Goal: Task Accomplishment & Management: Complete application form

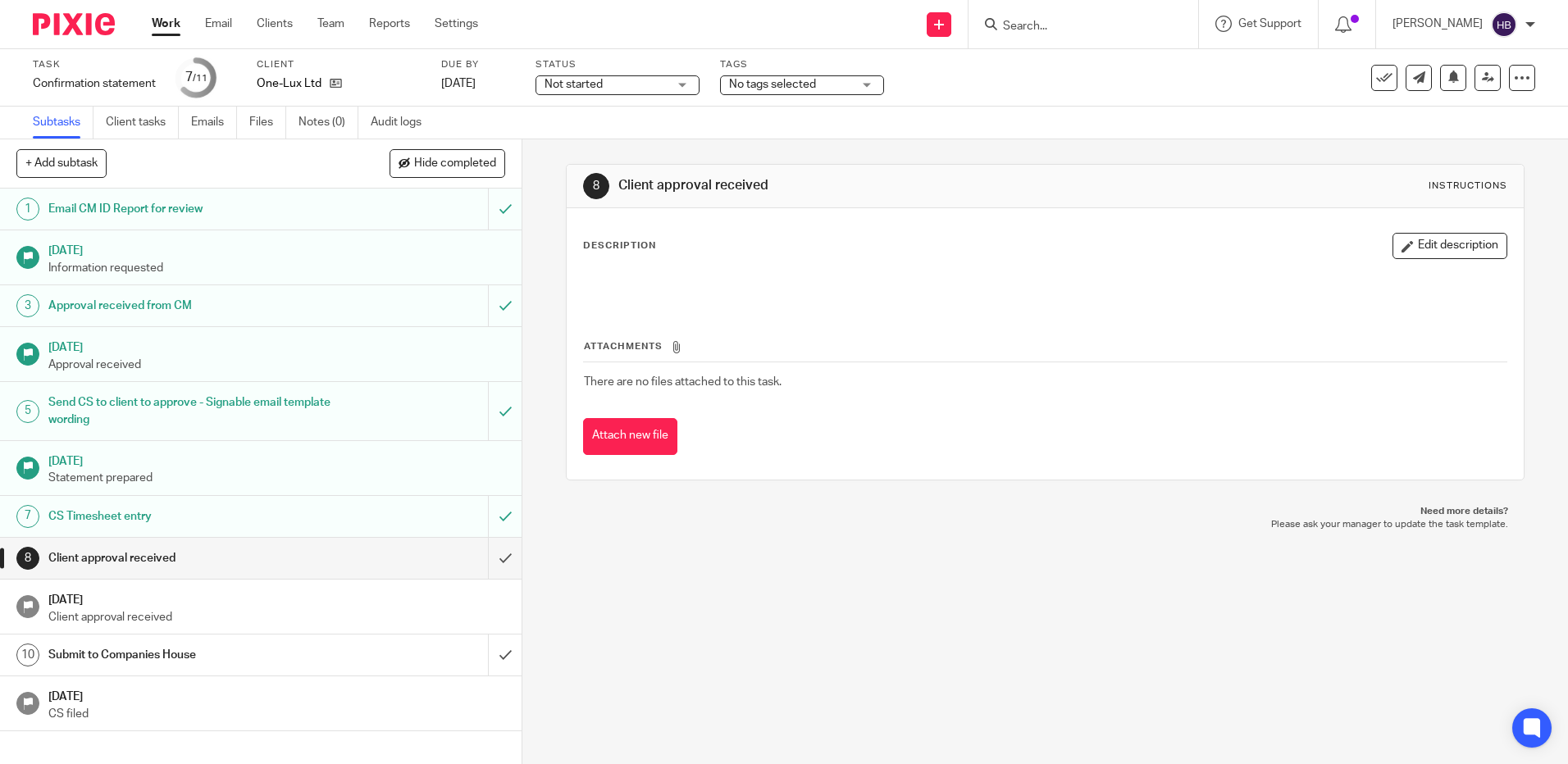
click at [1018, 19] on input "Search" at bounding box center [1075, 27] width 148 height 15
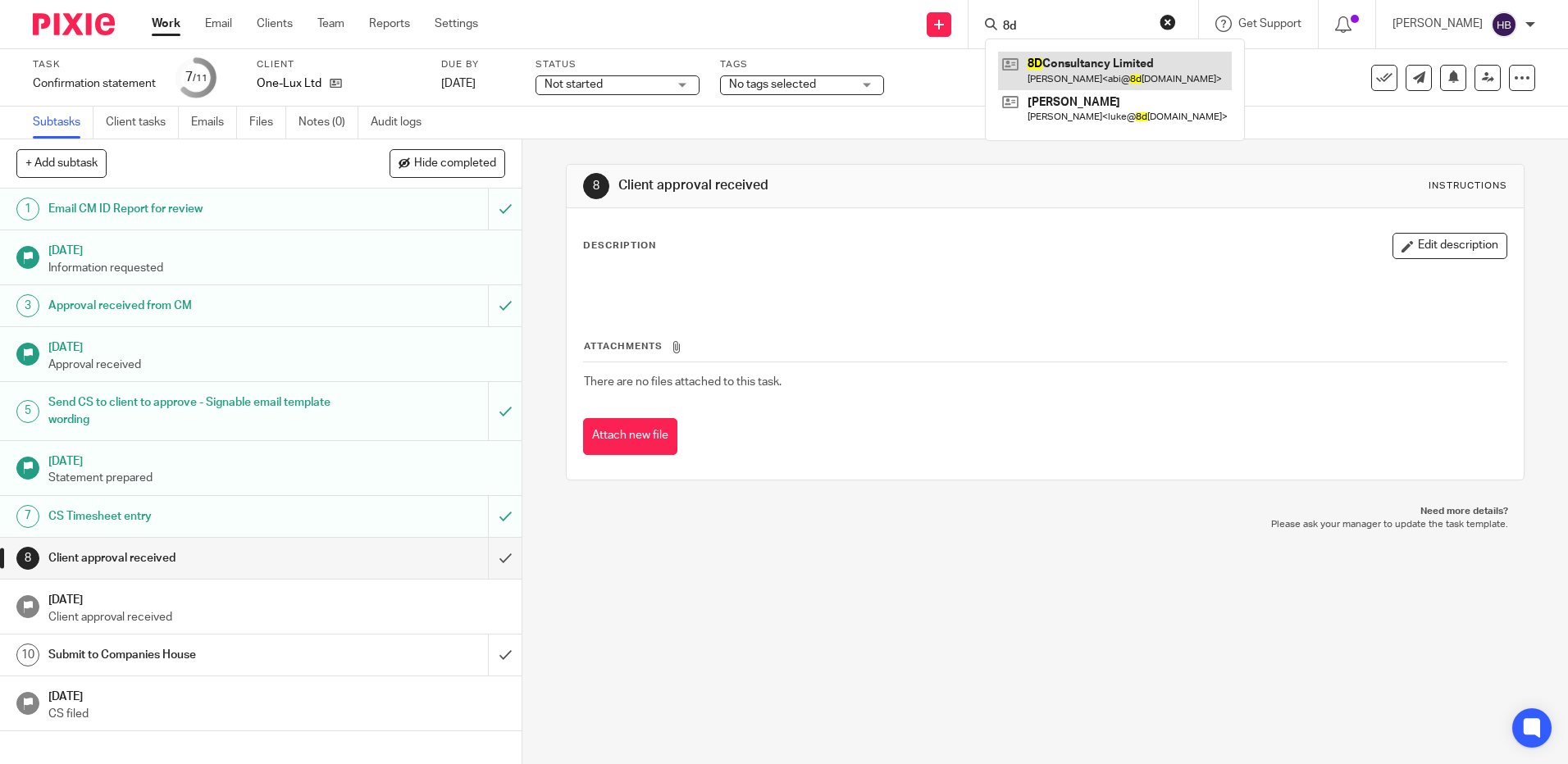
type input "8d"
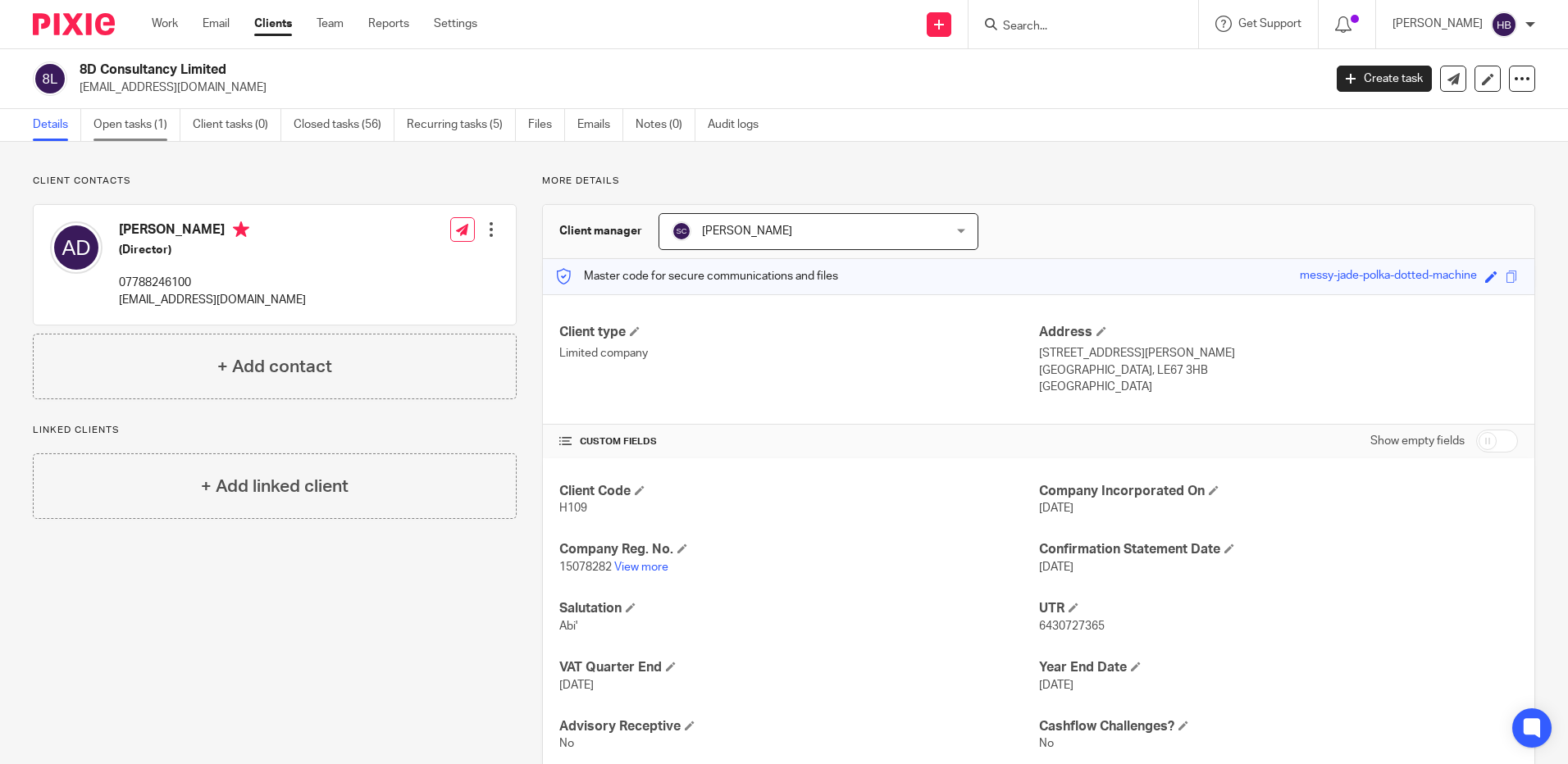
click at [110, 124] on link "Open tasks (1)" at bounding box center [137, 125] width 87 height 32
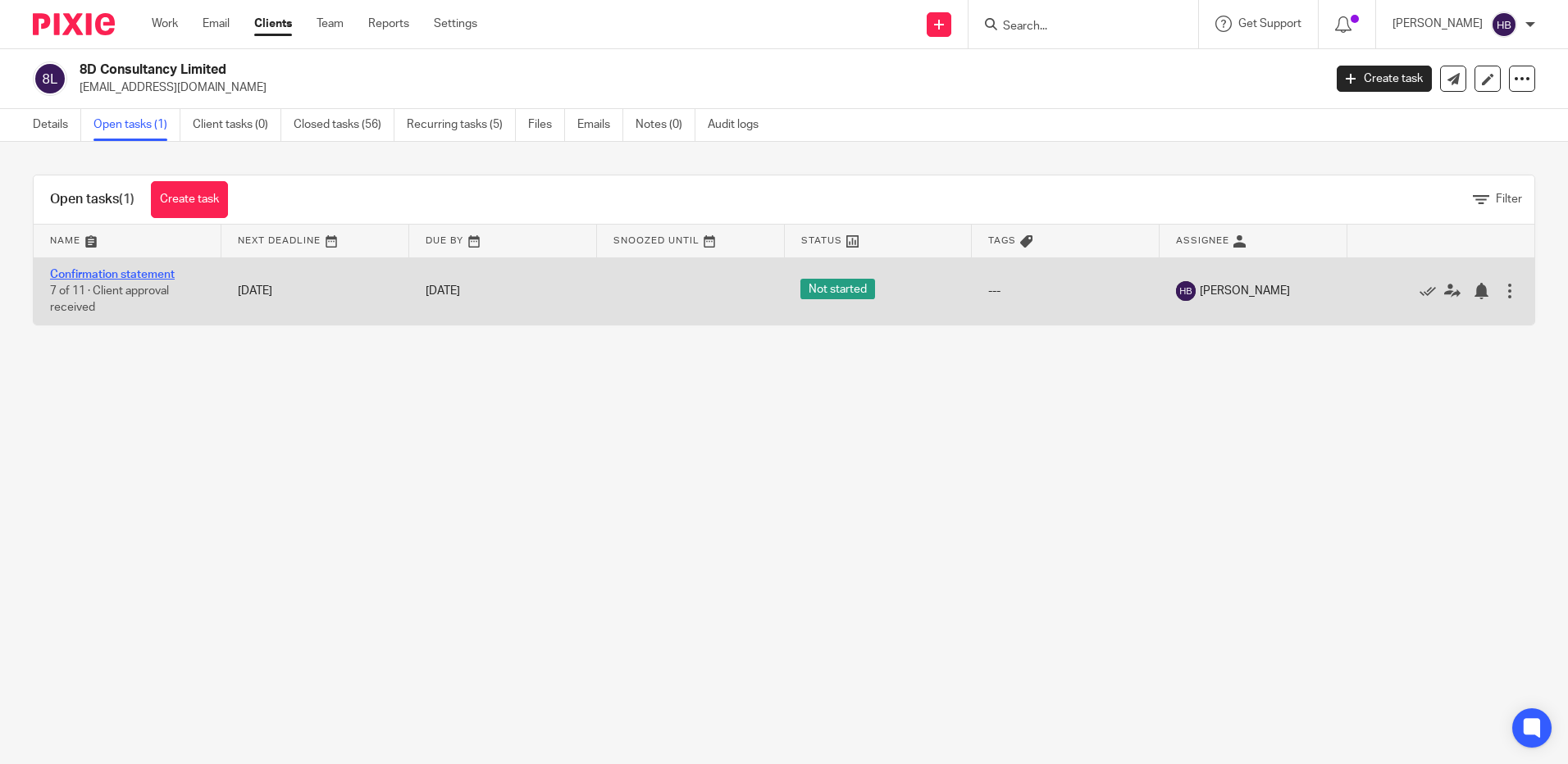
click at [139, 271] on link "Confirmation statement" at bounding box center [112, 274] width 125 height 12
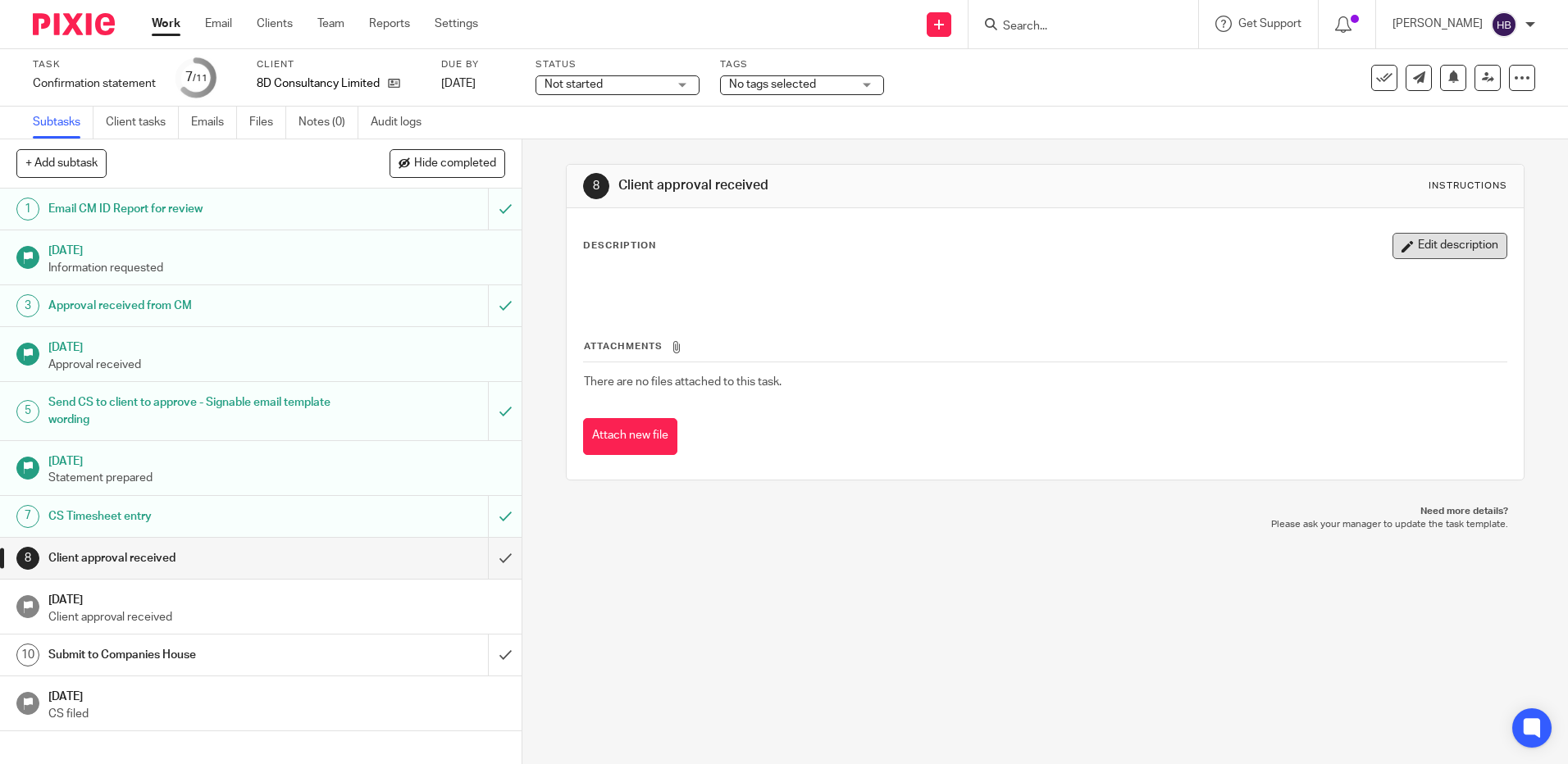
click at [1425, 239] on button "Edit description" at bounding box center [1450, 246] width 115 height 27
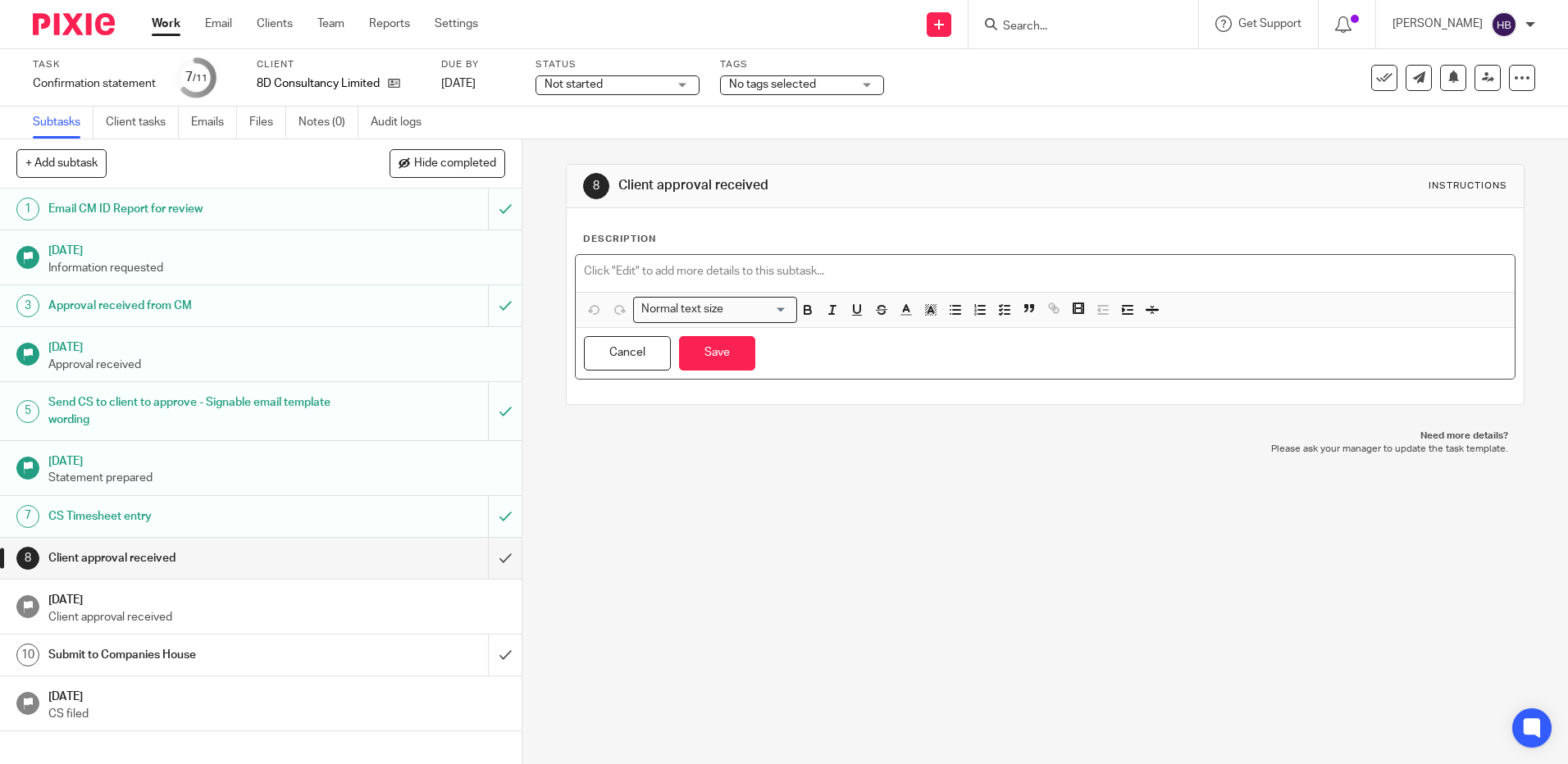
click at [641, 270] on p at bounding box center [1044, 271] width 922 height 17
click at [722, 350] on button "Save" at bounding box center [717, 354] width 76 height 35
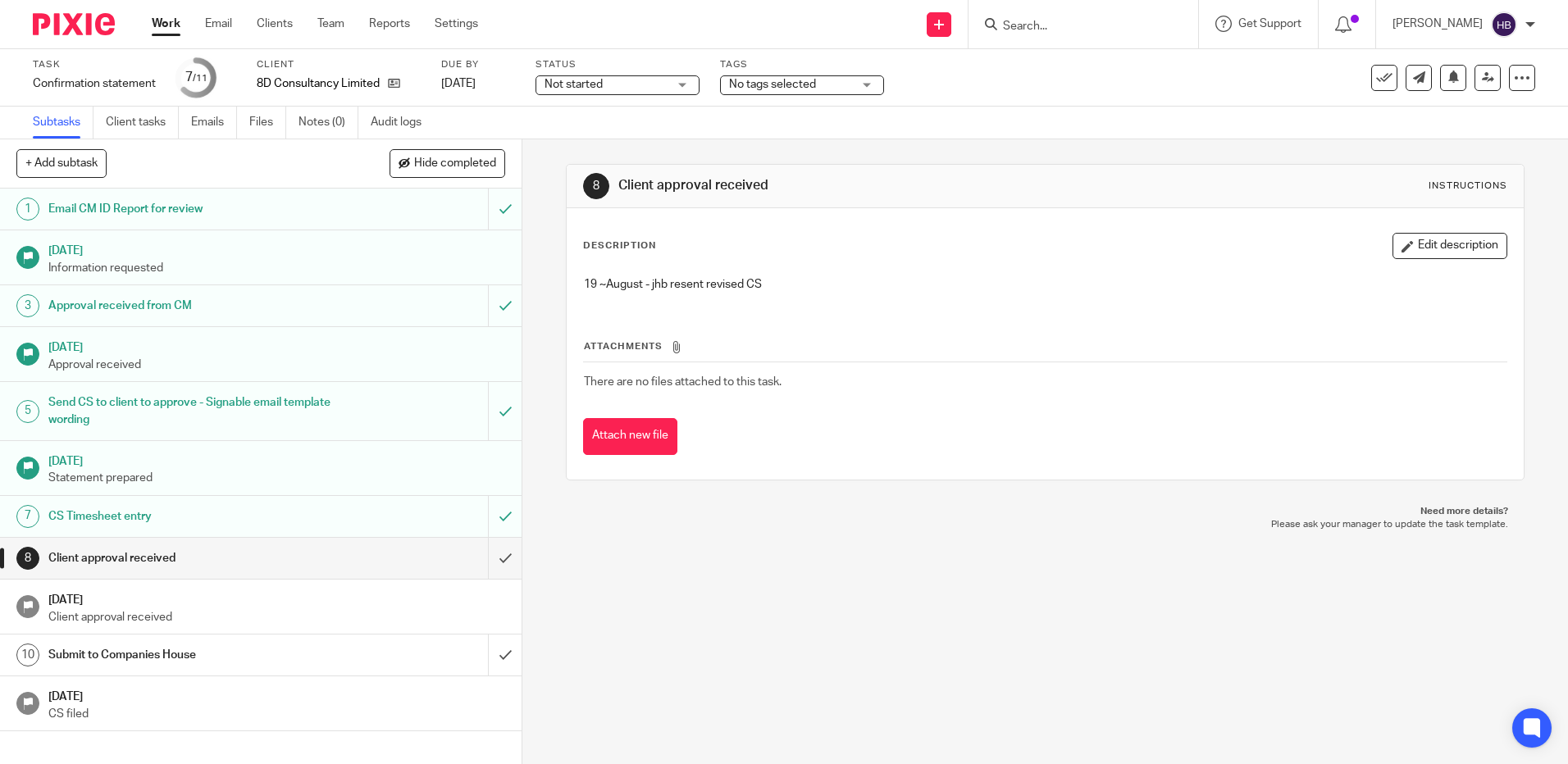
click at [1028, 27] on input "Search" at bounding box center [1075, 27] width 148 height 15
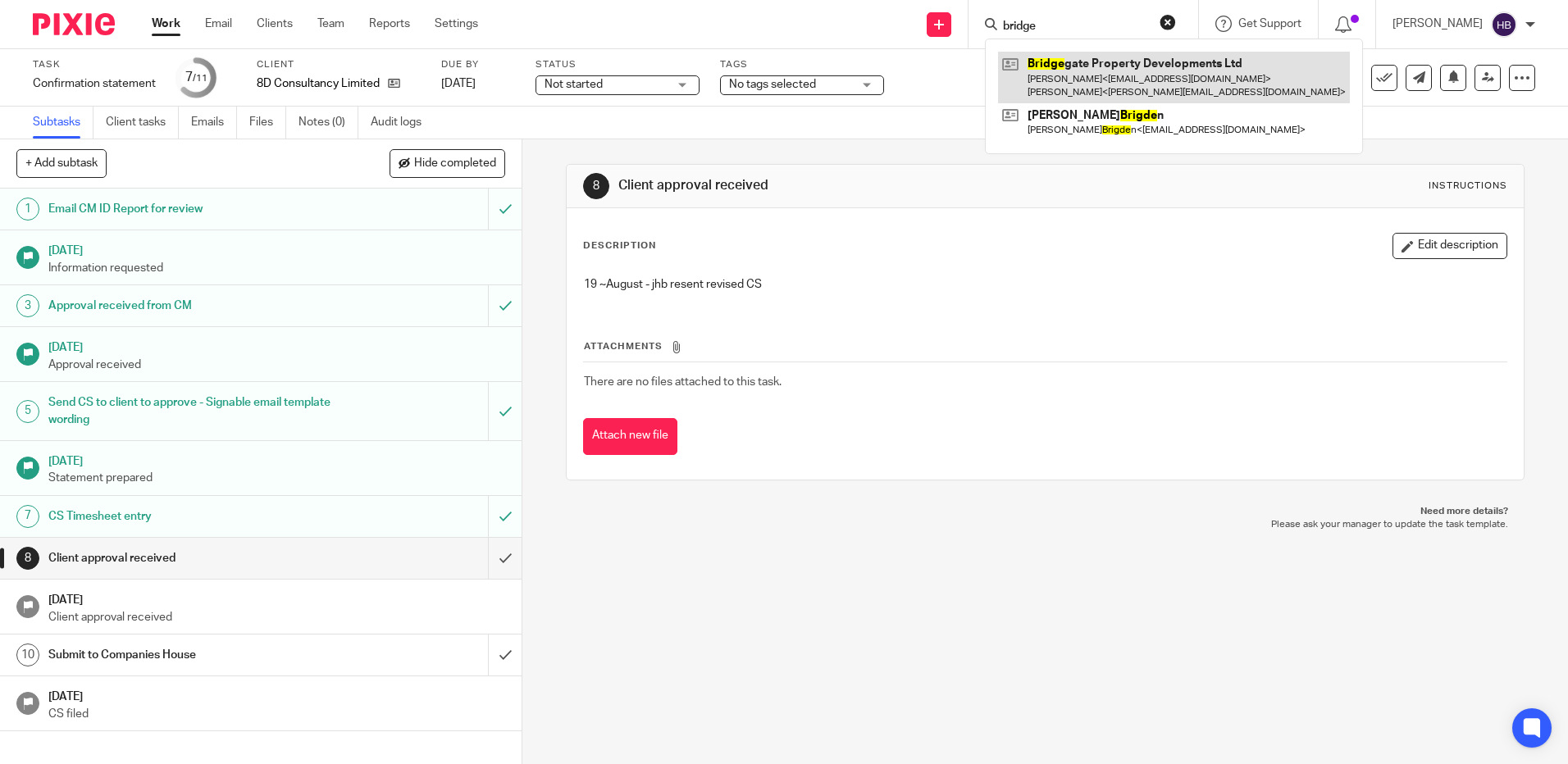
type input "bridge"
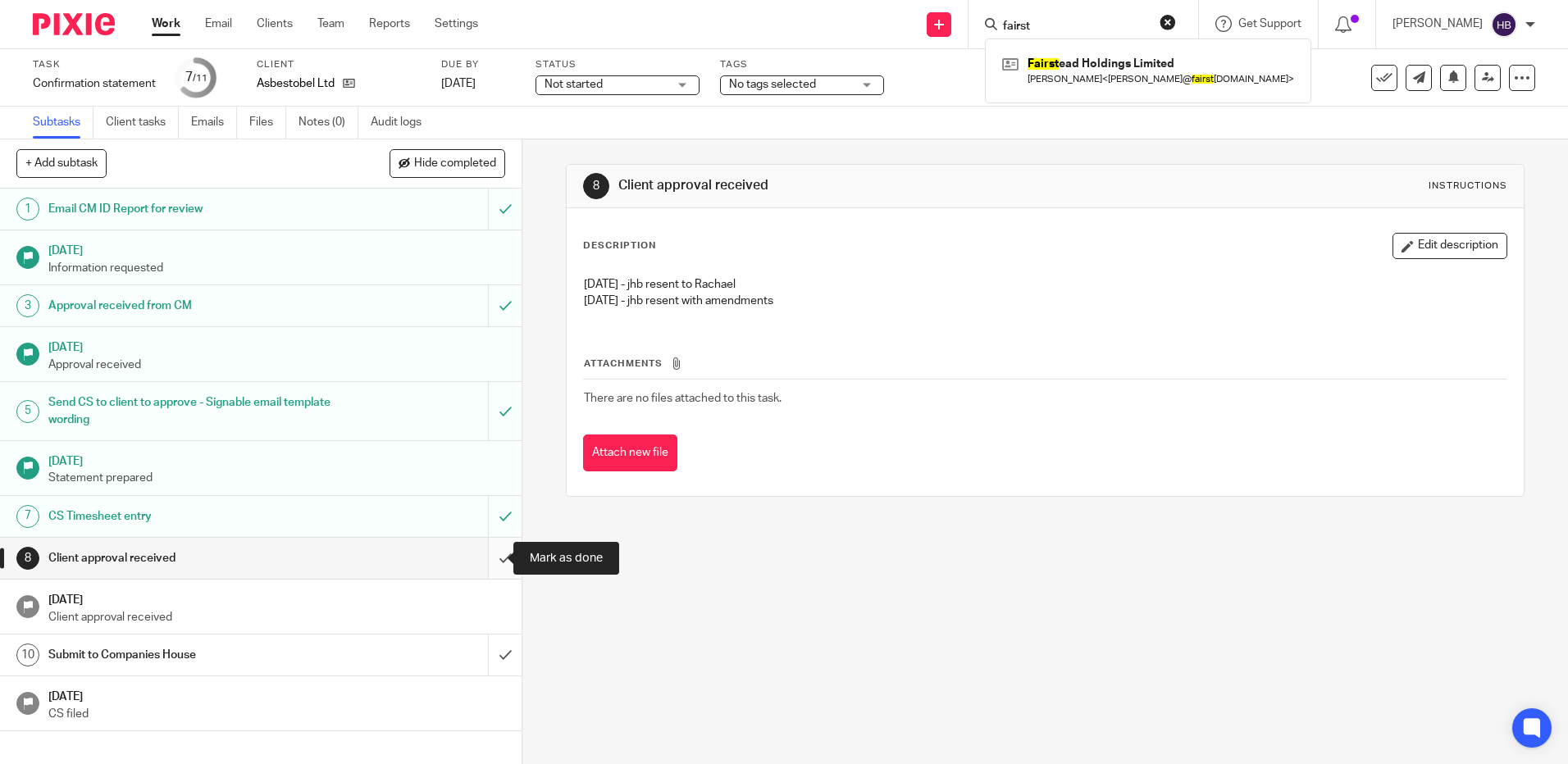
click at [483, 562] on input "submit" at bounding box center [260, 559] width 521 height 41
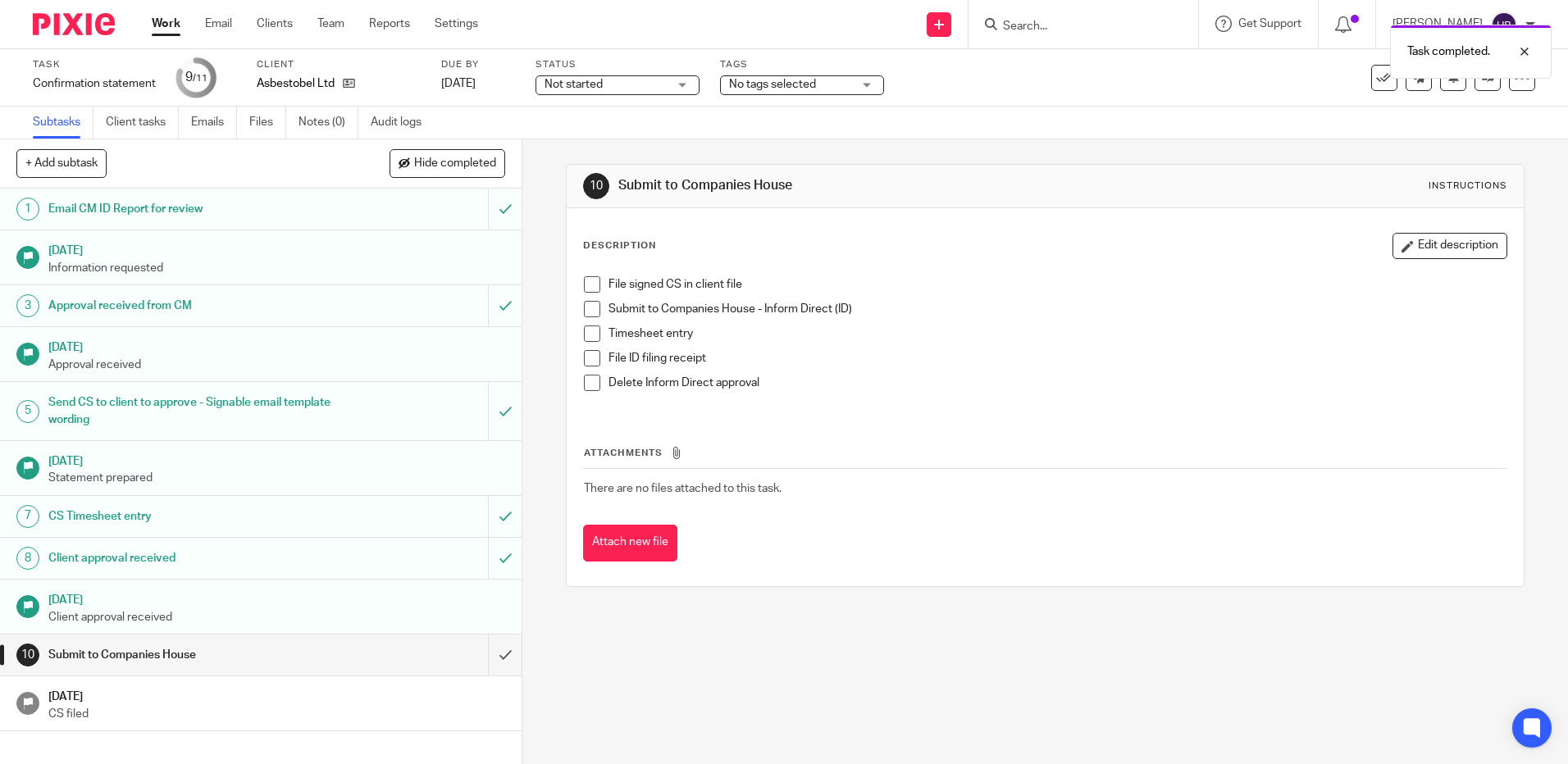
click at [589, 289] on span at bounding box center [591, 284] width 17 height 17
click at [591, 305] on span at bounding box center [591, 309] width 17 height 17
click at [586, 367] on li "File ID filing receipt" at bounding box center [1044, 362] width 922 height 25
click at [585, 362] on span at bounding box center [591, 358] width 17 height 17
click at [588, 336] on span at bounding box center [591, 334] width 17 height 17
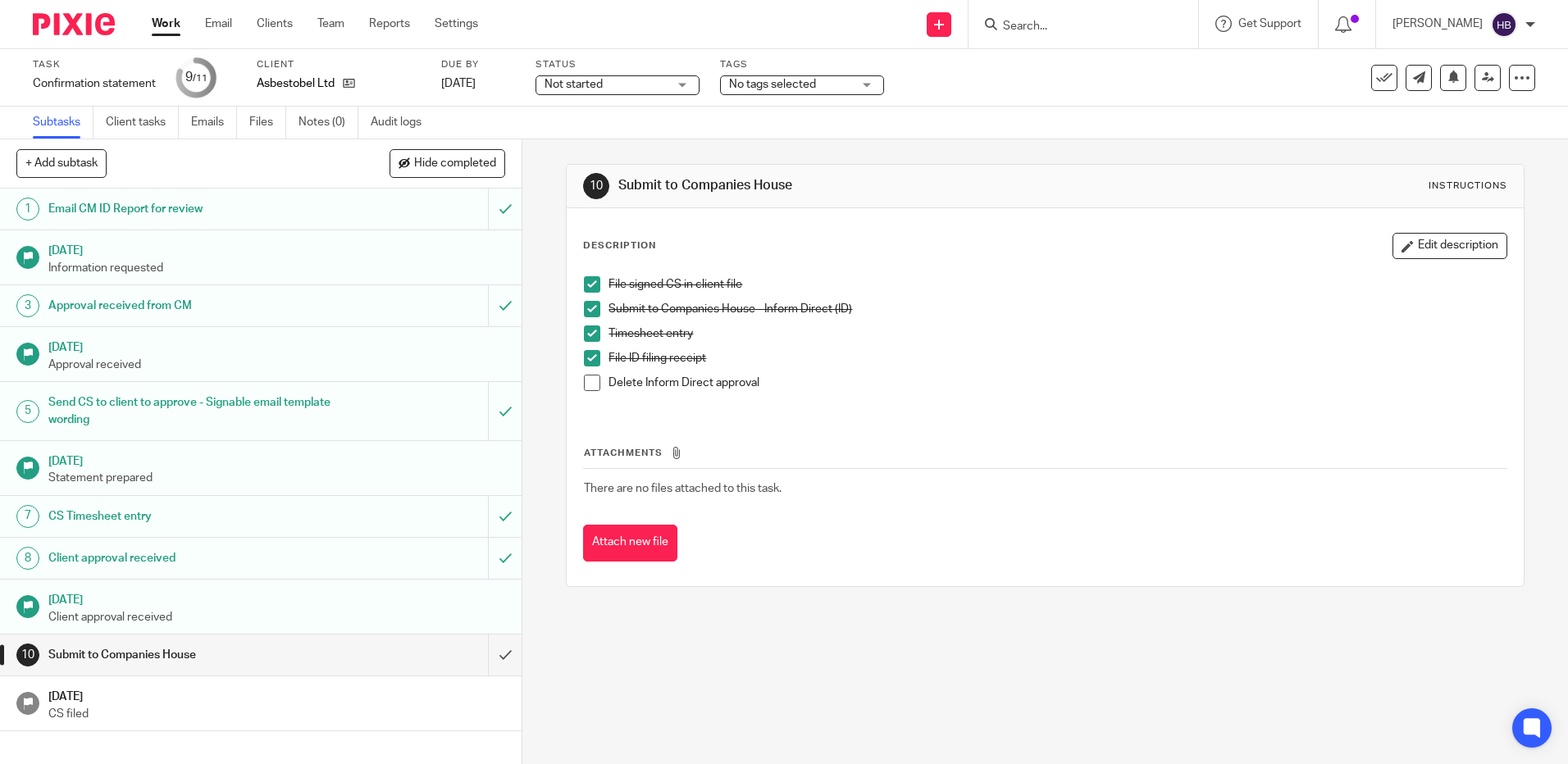
click at [587, 382] on span at bounding box center [591, 382] width 17 height 17
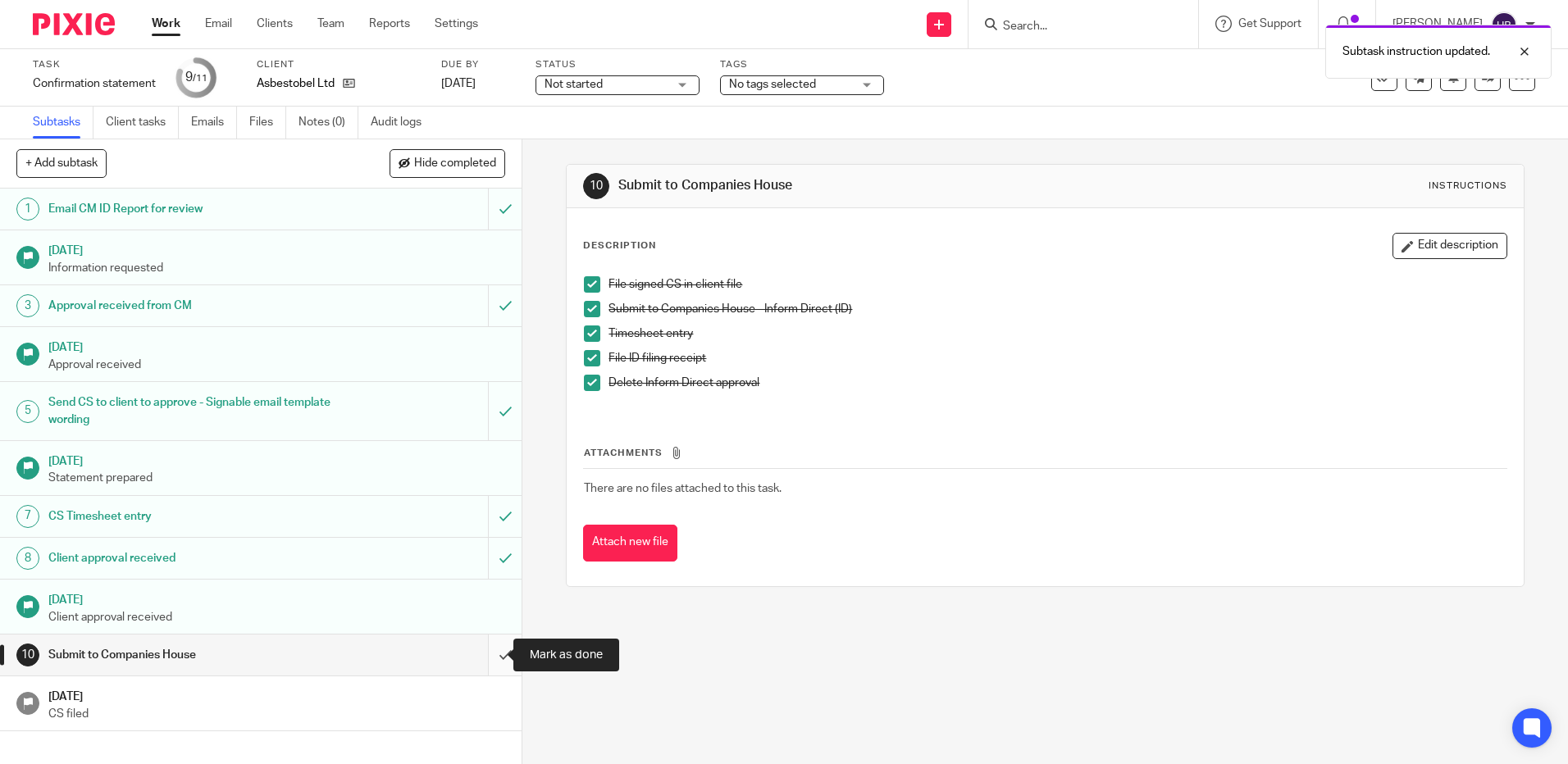
click at [486, 654] on input "submit" at bounding box center [260, 655] width 521 height 41
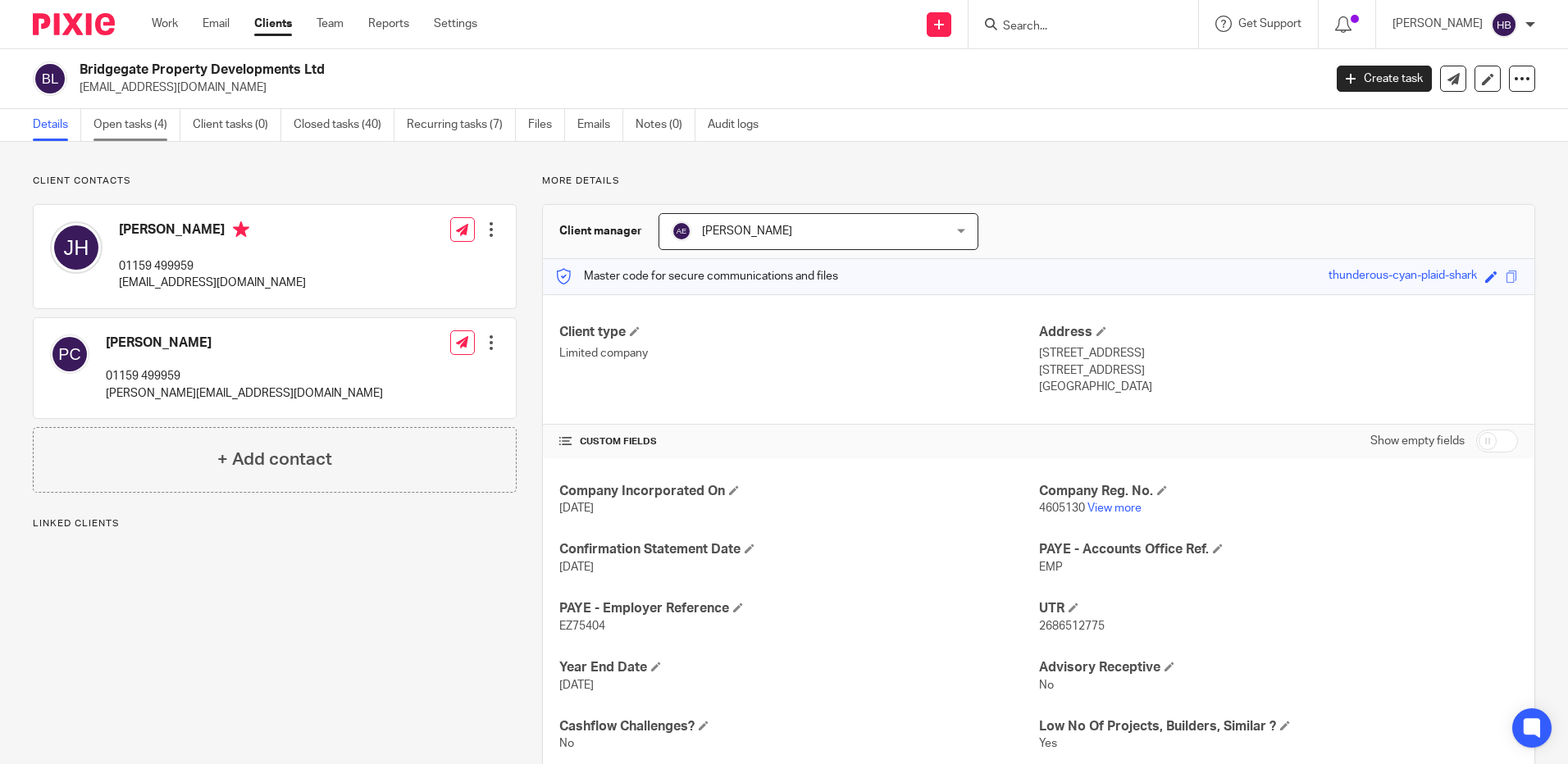
click at [126, 121] on link "Open tasks (4)" at bounding box center [137, 125] width 87 height 32
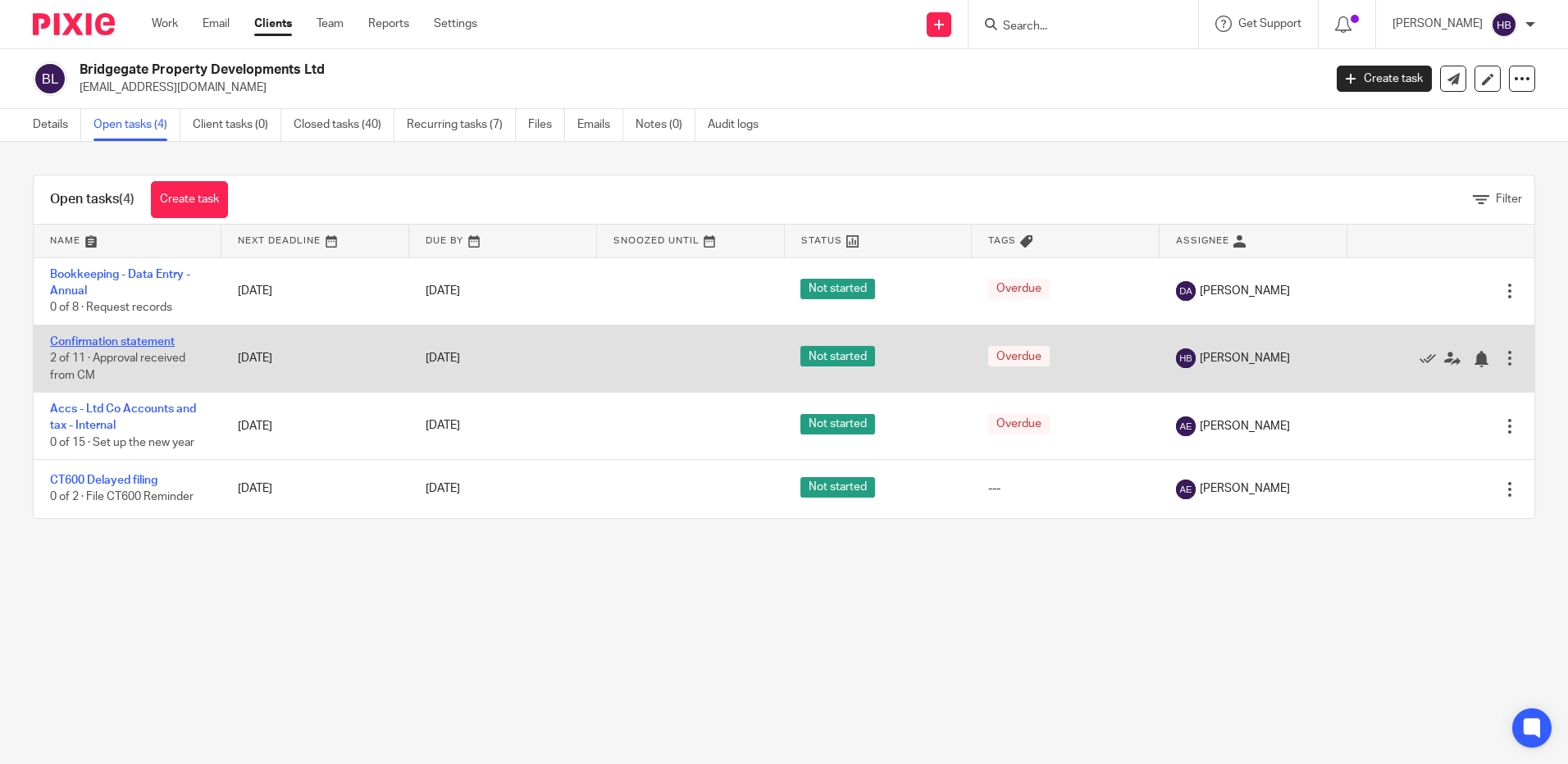
click at [162, 343] on link "Confirmation statement" at bounding box center [112, 342] width 125 height 12
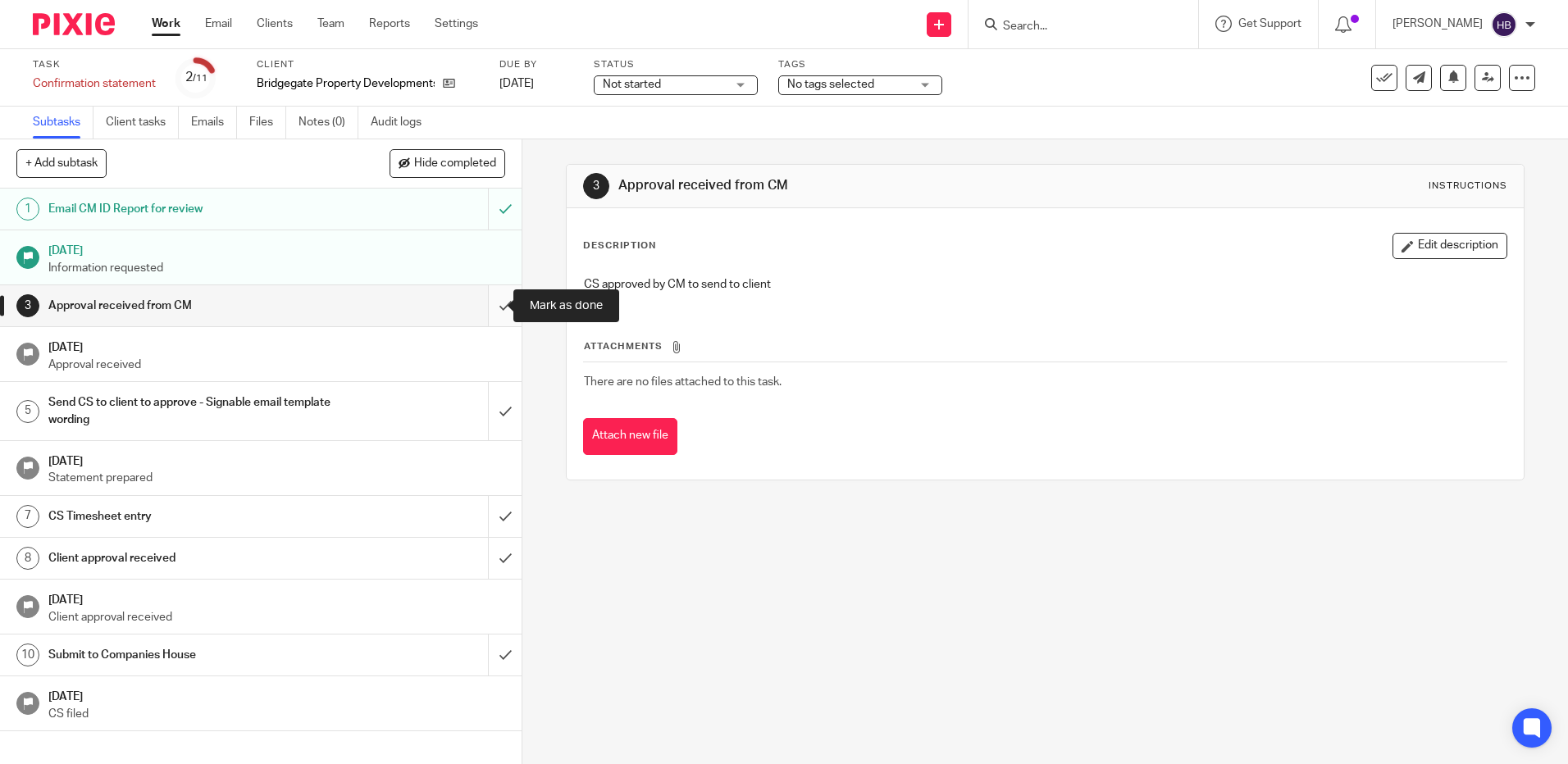
click at [485, 305] on input "submit" at bounding box center [260, 305] width 521 height 41
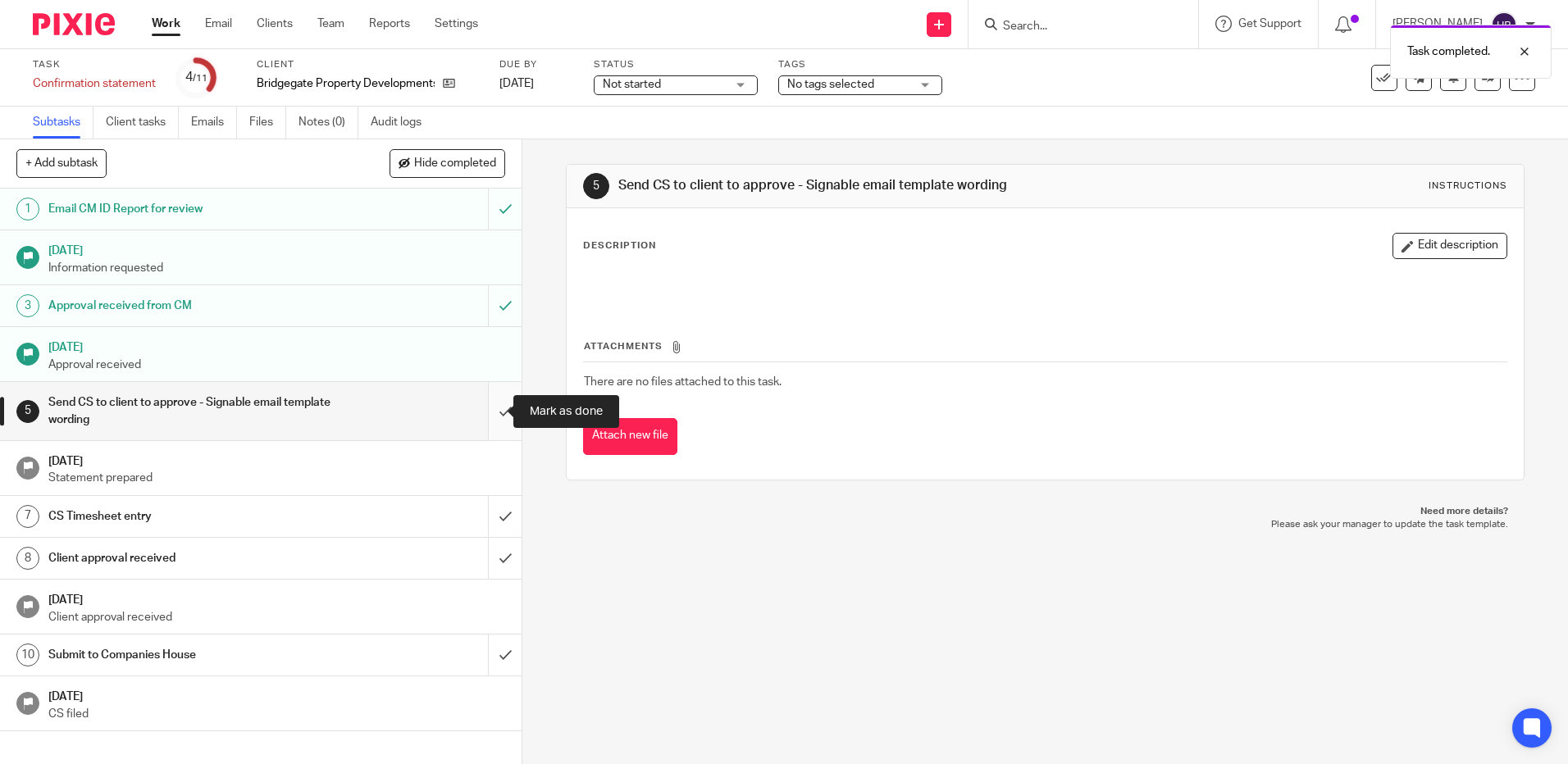
click at [490, 405] on input "submit" at bounding box center [260, 412] width 521 height 58
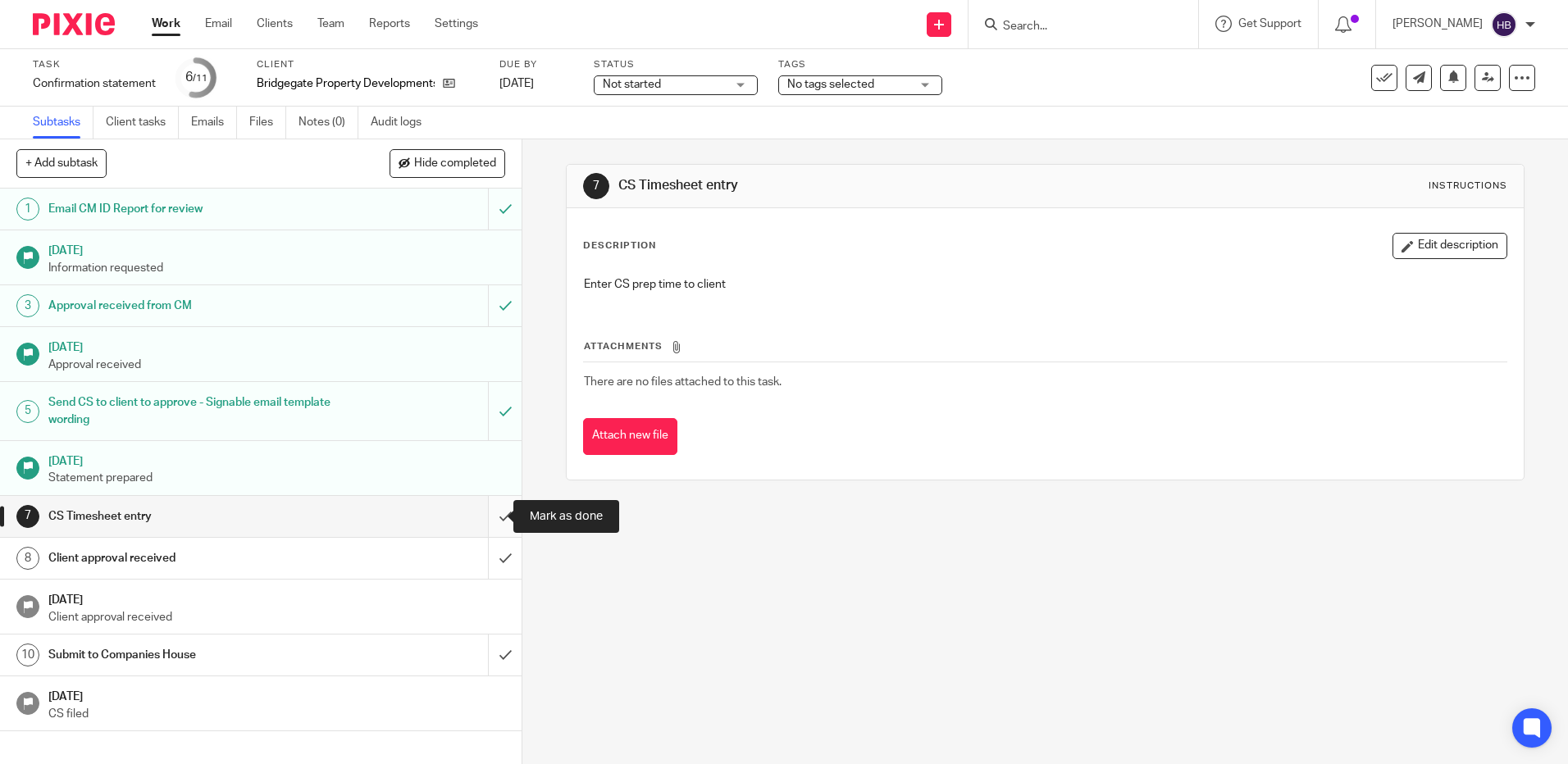
click at [490, 513] on input "submit" at bounding box center [260, 516] width 521 height 41
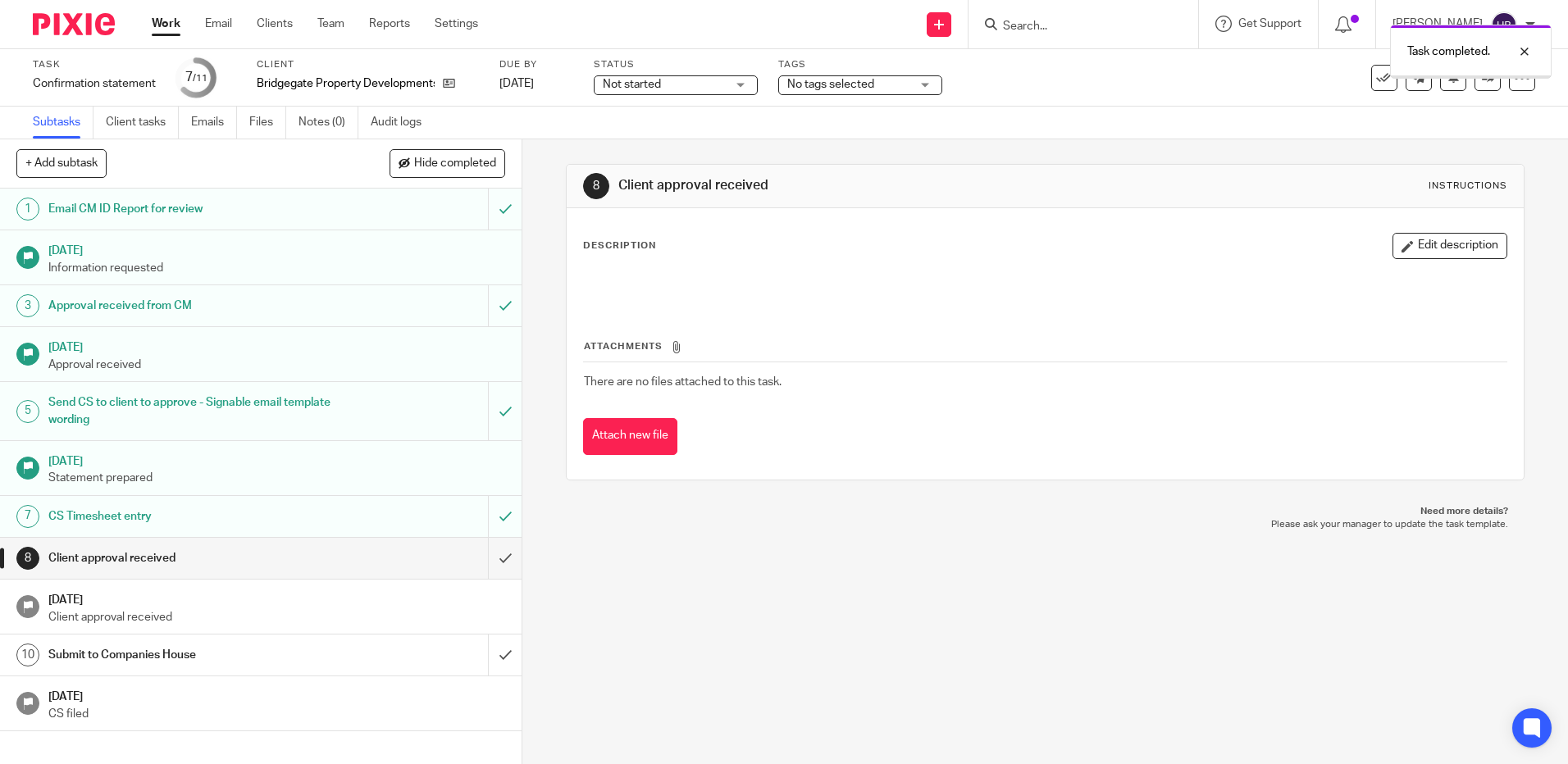
click at [126, 654] on h1 "Submit to Companies House" at bounding box center [189, 655] width 282 height 25
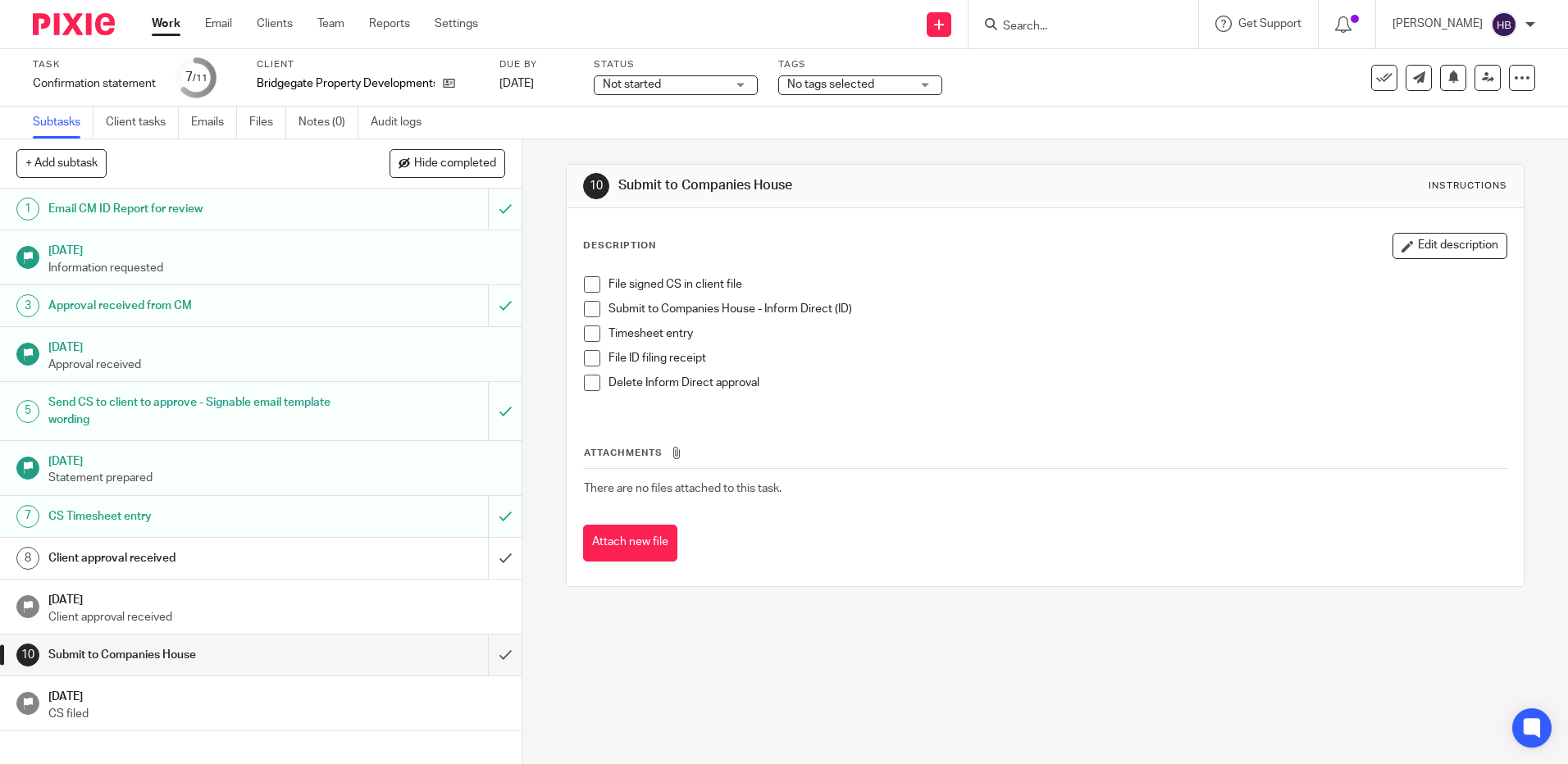
click at [586, 309] on span at bounding box center [591, 309] width 17 height 17
click at [586, 335] on span at bounding box center [591, 334] width 17 height 17
